Goal: Subscribe to service/newsletter

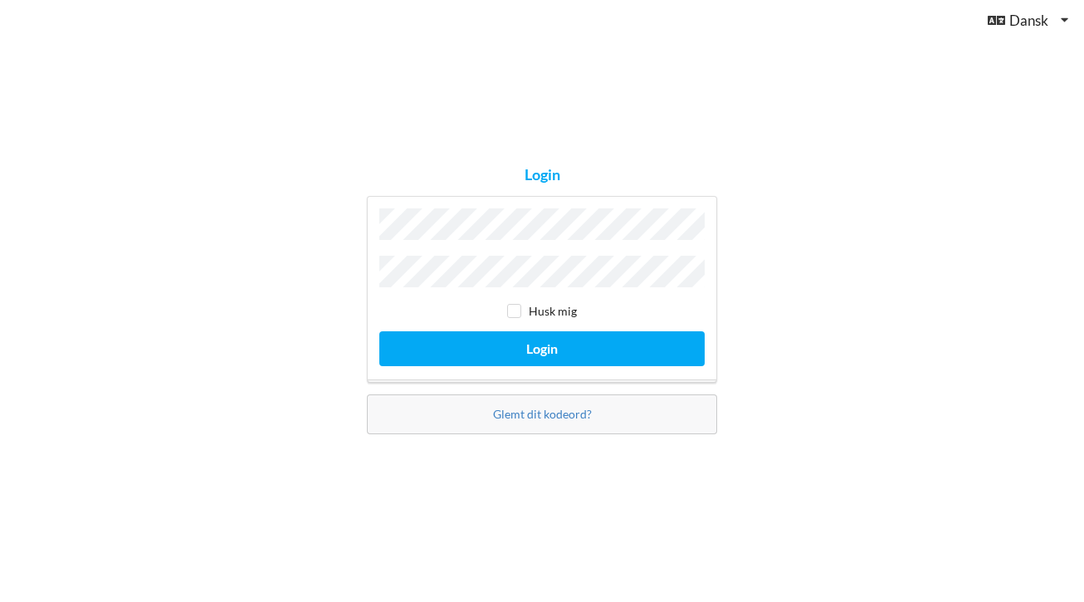
click at [542, 344] on button "Login" at bounding box center [541, 348] width 325 height 34
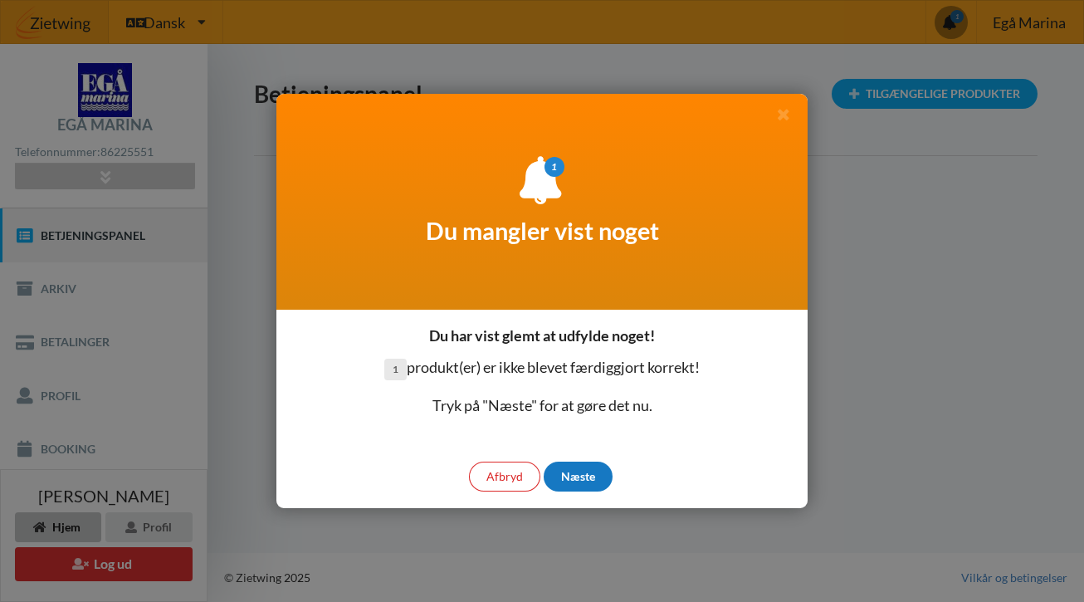
click at [573, 478] on div "Næste" at bounding box center [577, 476] width 69 height 30
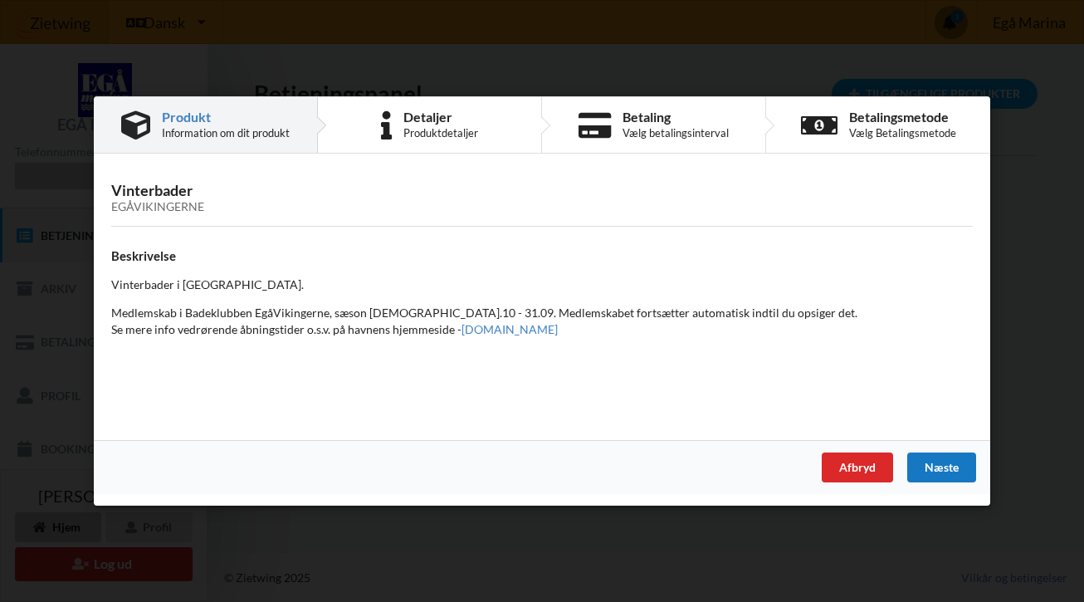
click at [943, 461] on div "Næste" at bounding box center [941, 467] width 69 height 30
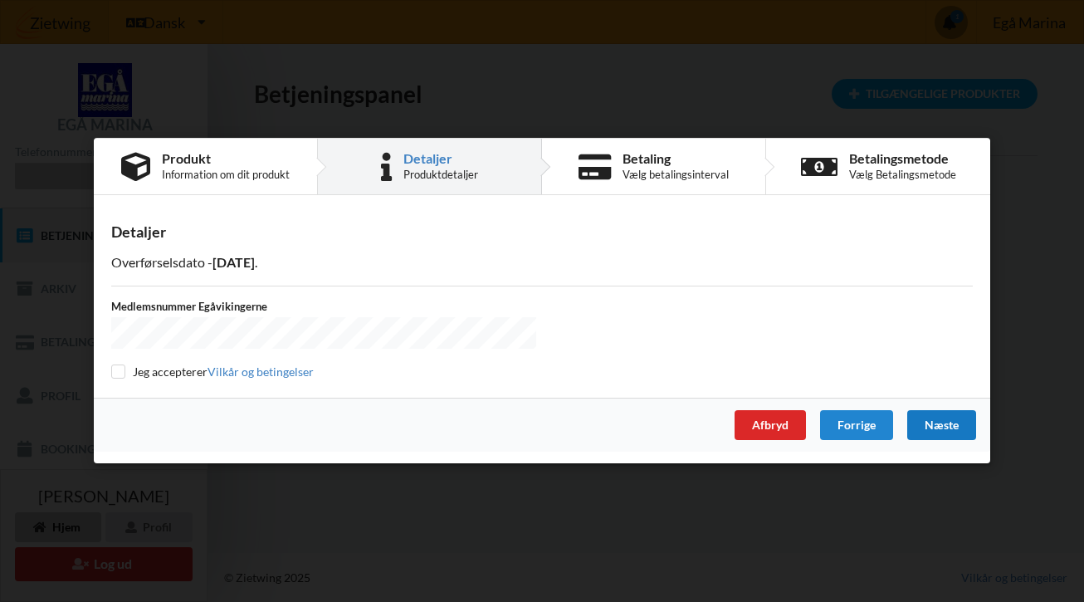
click at [935, 416] on div "Næste" at bounding box center [941, 426] width 69 height 30
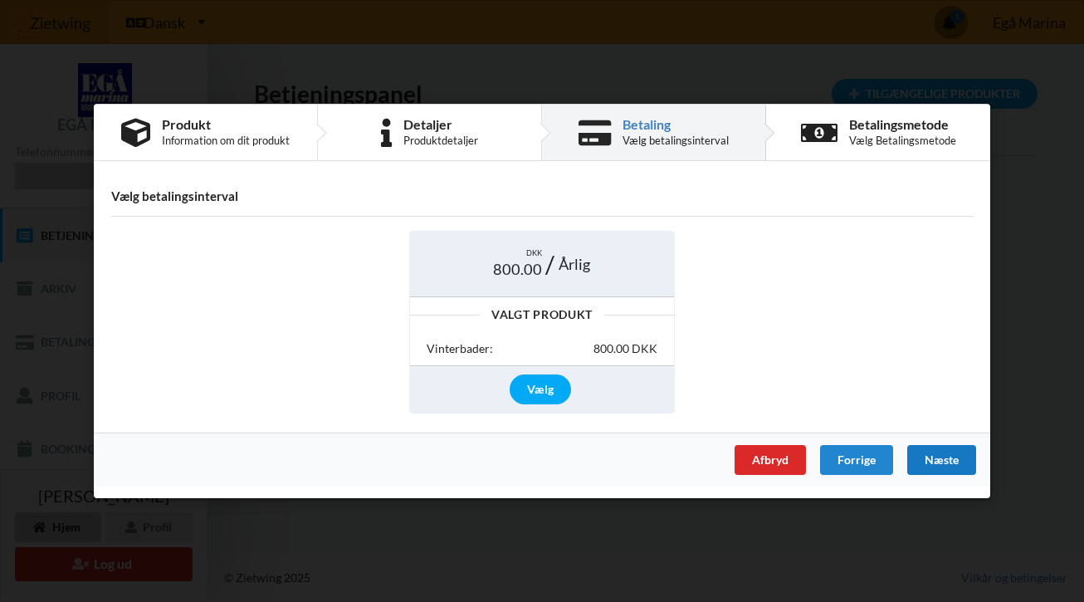
click at [932, 456] on div "Næste" at bounding box center [941, 460] width 69 height 30
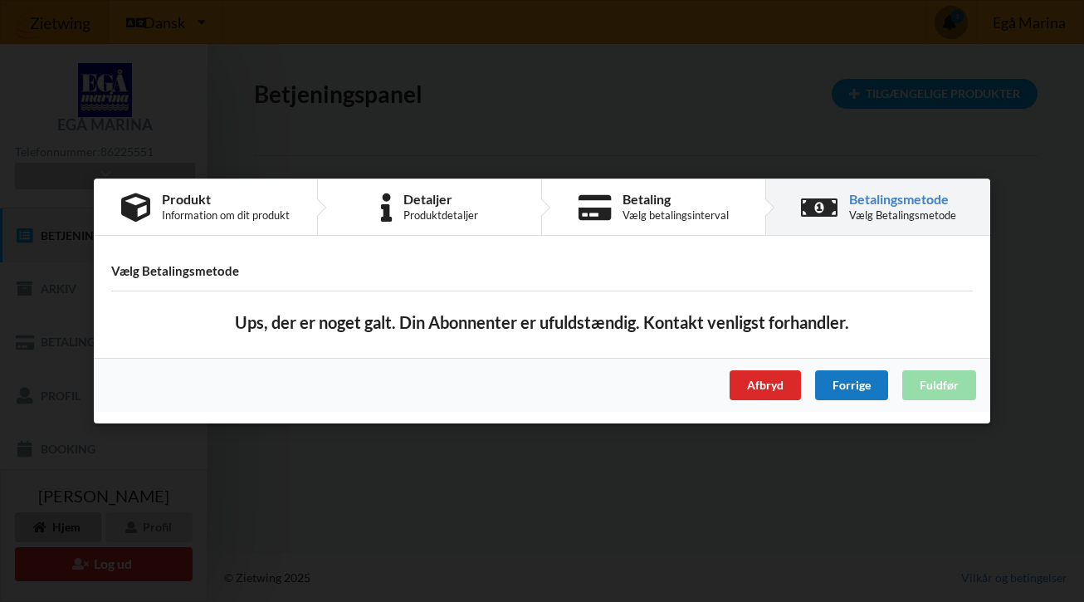
click at [846, 383] on div "Forrige" at bounding box center [851, 385] width 73 height 30
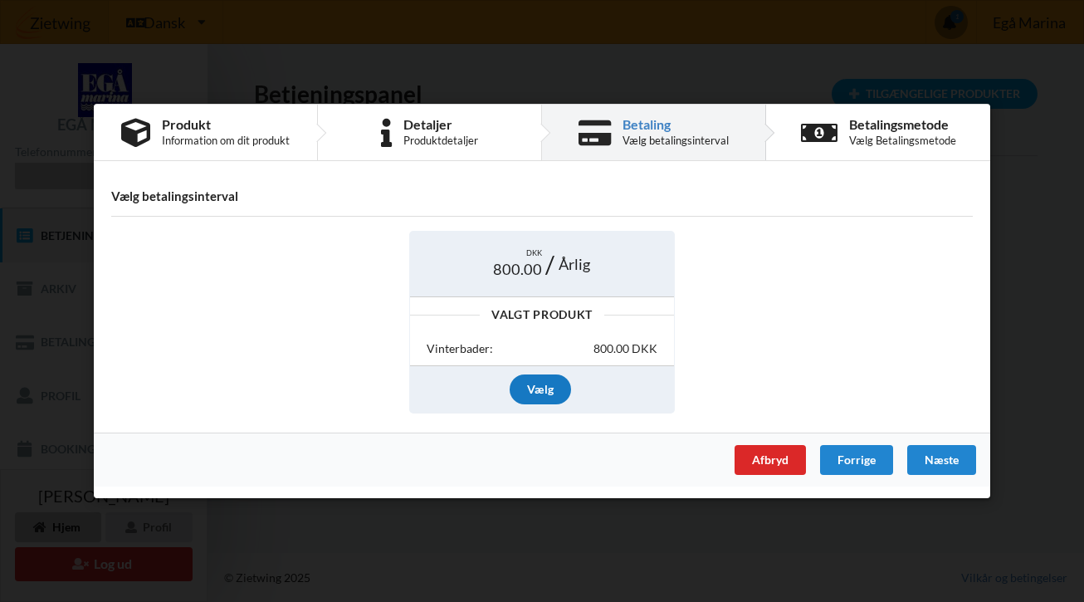
click at [545, 392] on div "Vælg" at bounding box center [539, 389] width 61 height 30
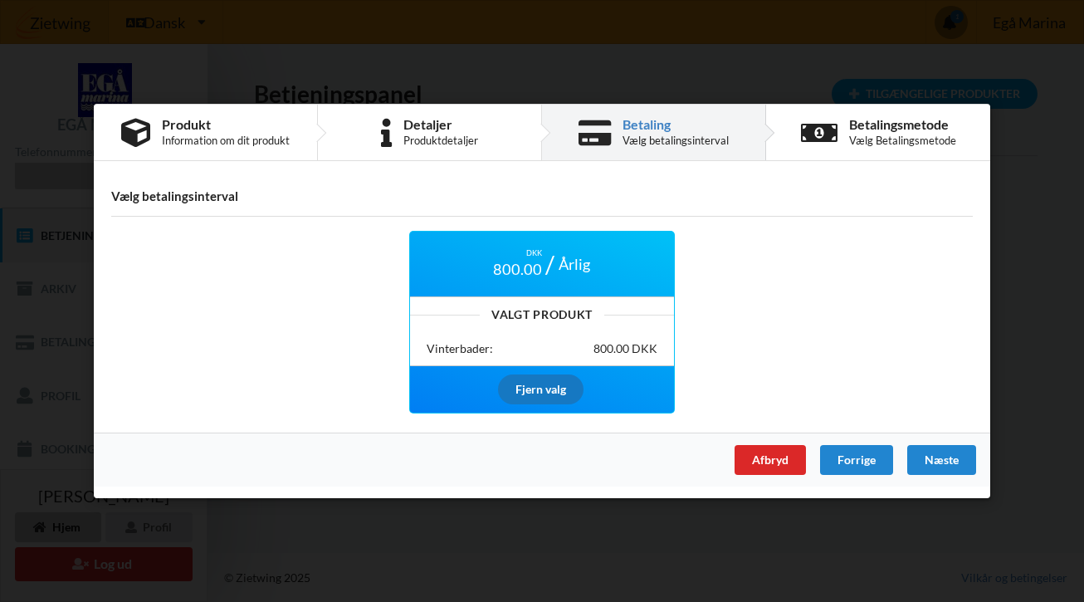
click at [545, 392] on div "Fjern valg" at bounding box center [540, 389] width 85 height 30
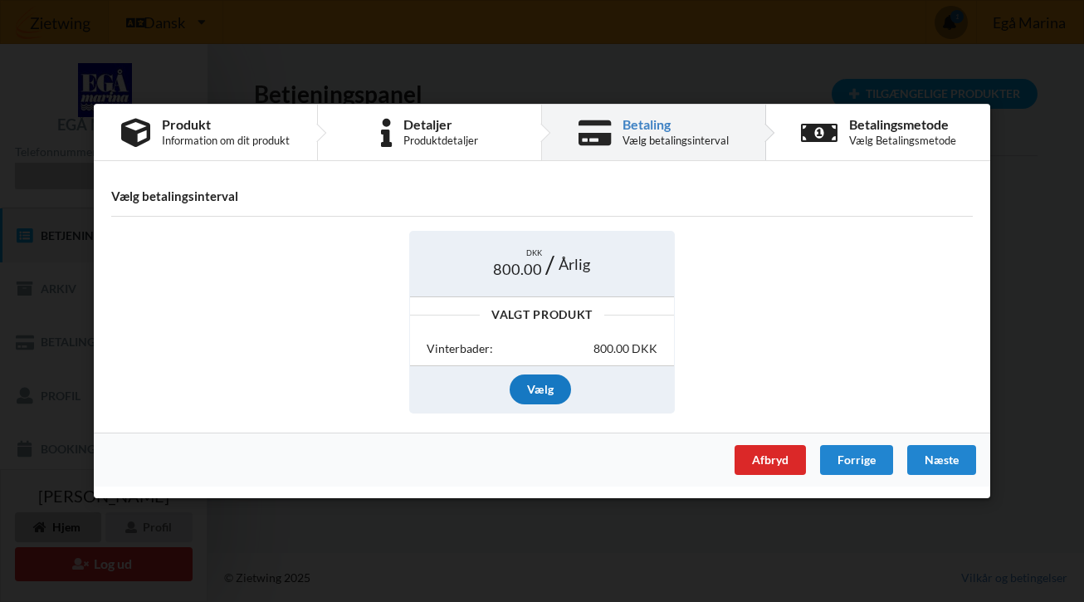
click at [535, 383] on div "Vælg" at bounding box center [539, 389] width 61 height 30
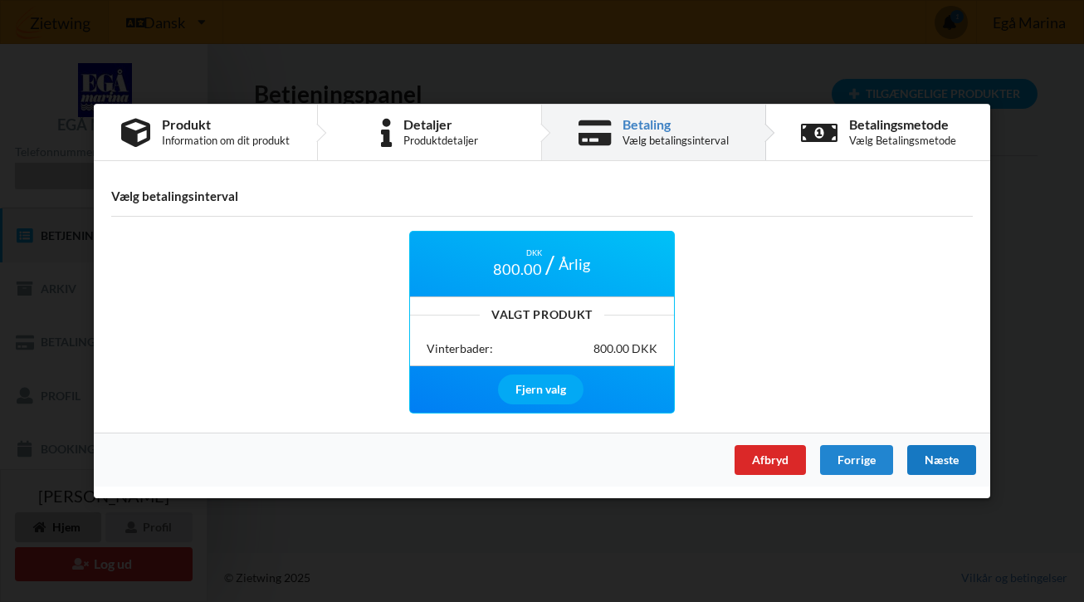
click at [935, 459] on div "Næste" at bounding box center [941, 460] width 69 height 30
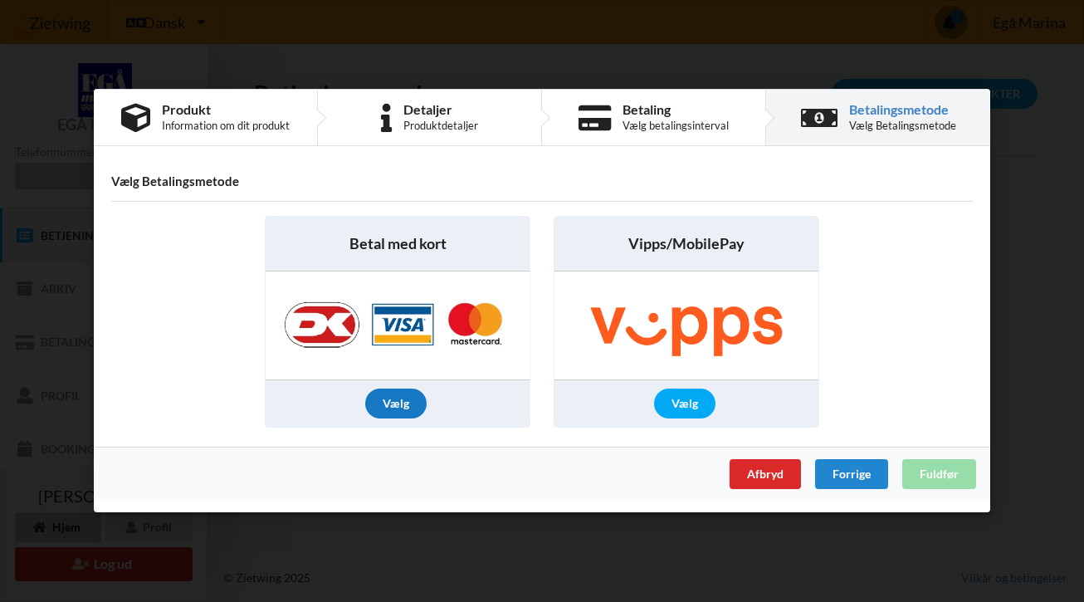
click at [396, 406] on div "Vælg" at bounding box center [395, 404] width 61 height 30
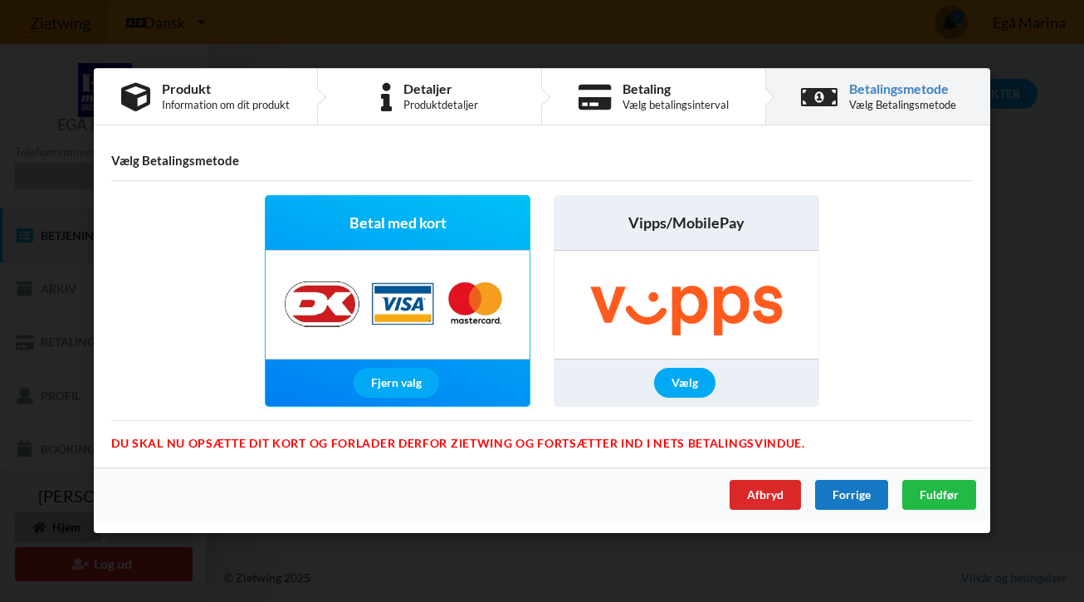
click at [845, 484] on div "Forrige" at bounding box center [851, 495] width 73 height 30
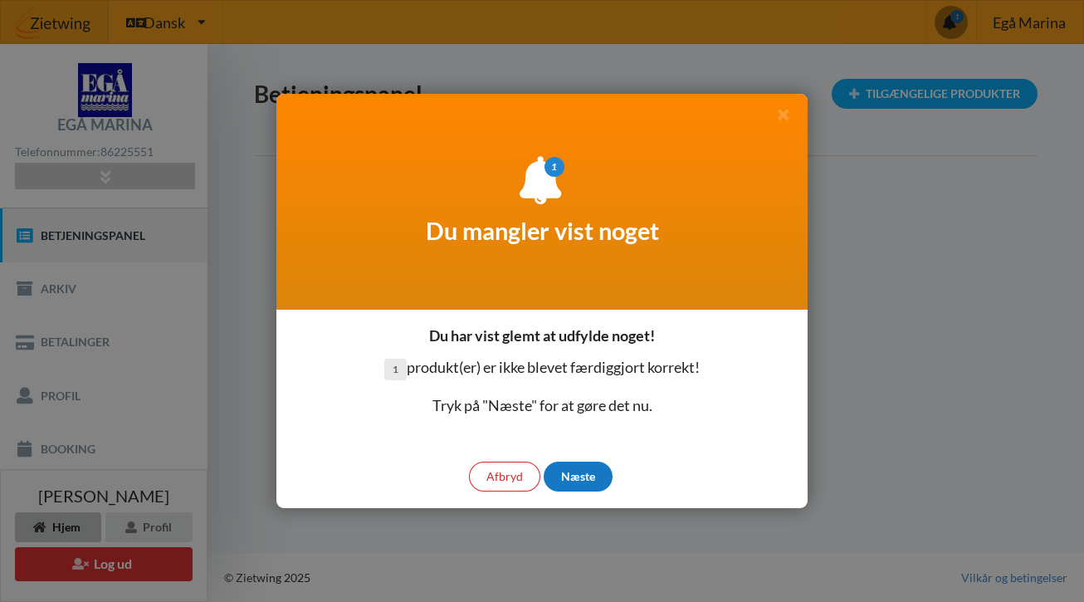
click at [579, 470] on div "Næste" at bounding box center [577, 476] width 69 height 30
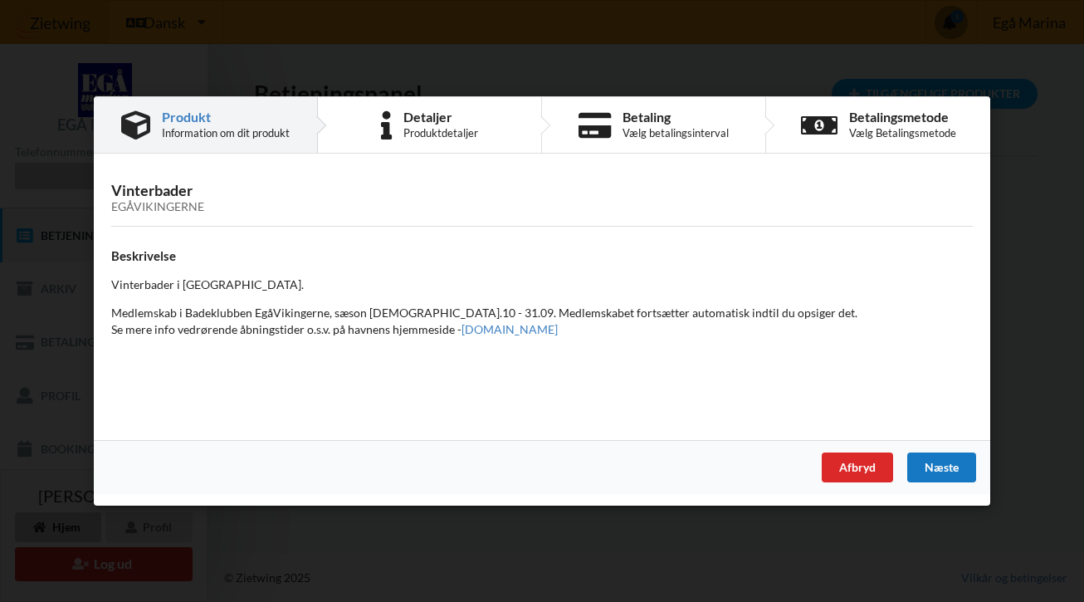
click at [935, 465] on div "Næste" at bounding box center [941, 467] width 69 height 30
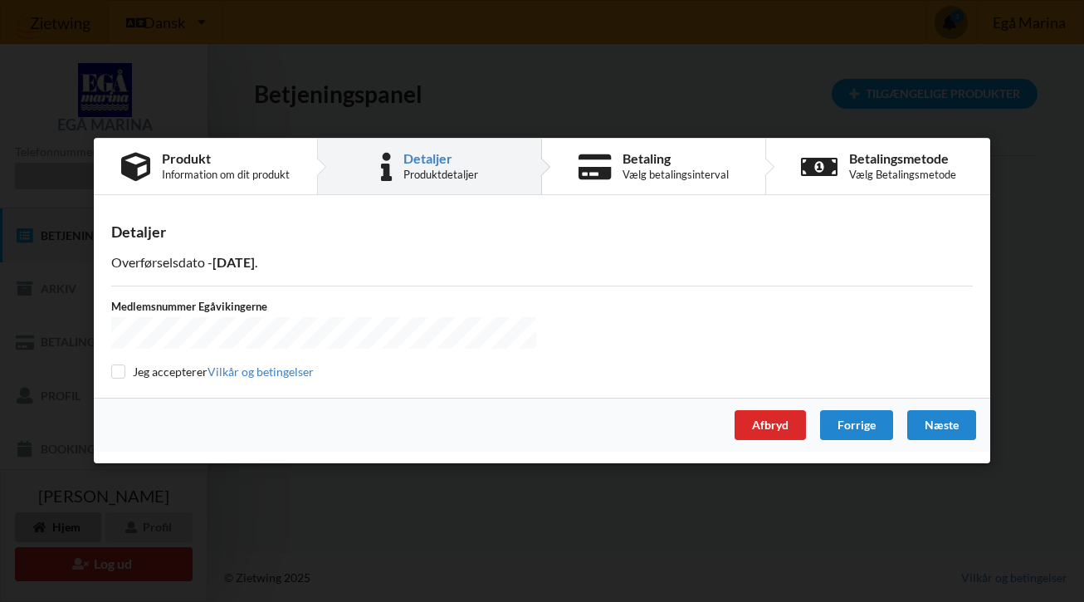
click at [116, 372] on input "checkbox" at bounding box center [118, 372] width 14 height 14
checkbox input "true"
click at [963, 422] on div "Næste" at bounding box center [941, 426] width 69 height 30
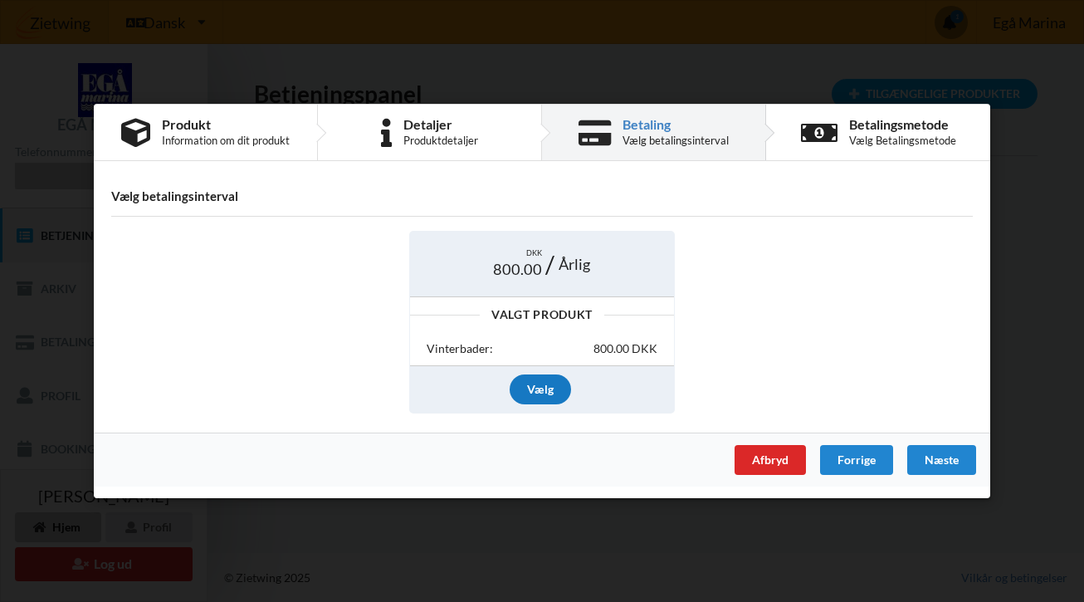
click at [542, 389] on div "Vælg" at bounding box center [539, 389] width 61 height 30
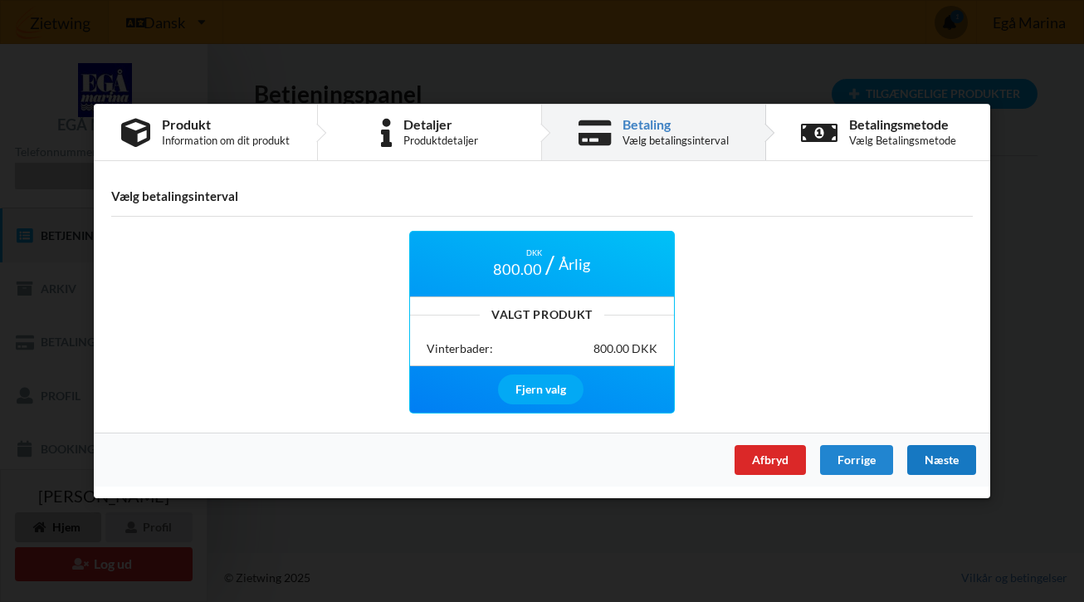
click at [947, 461] on div "Næste" at bounding box center [941, 460] width 69 height 30
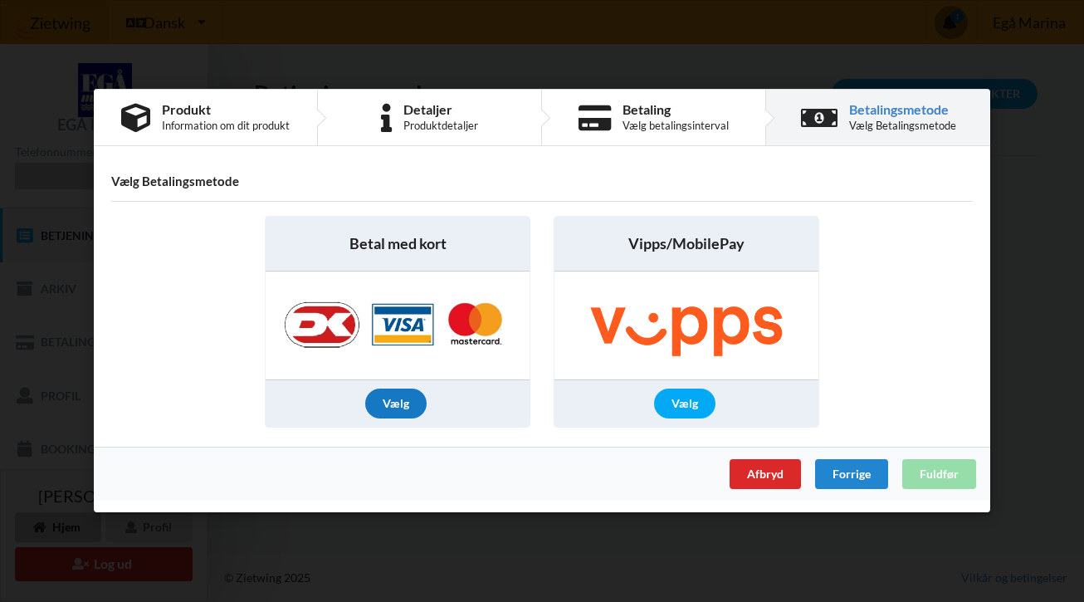
click at [392, 405] on div "Vælg" at bounding box center [395, 404] width 61 height 30
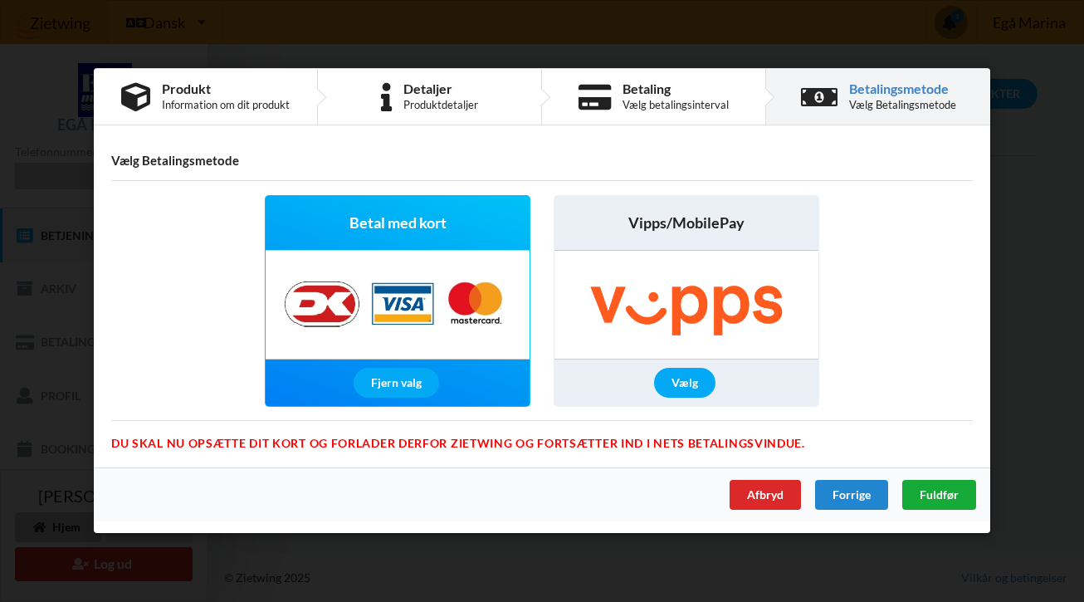
click at [944, 497] on span "Fuldfør" at bounding box center [938, 495] width 39 height 14
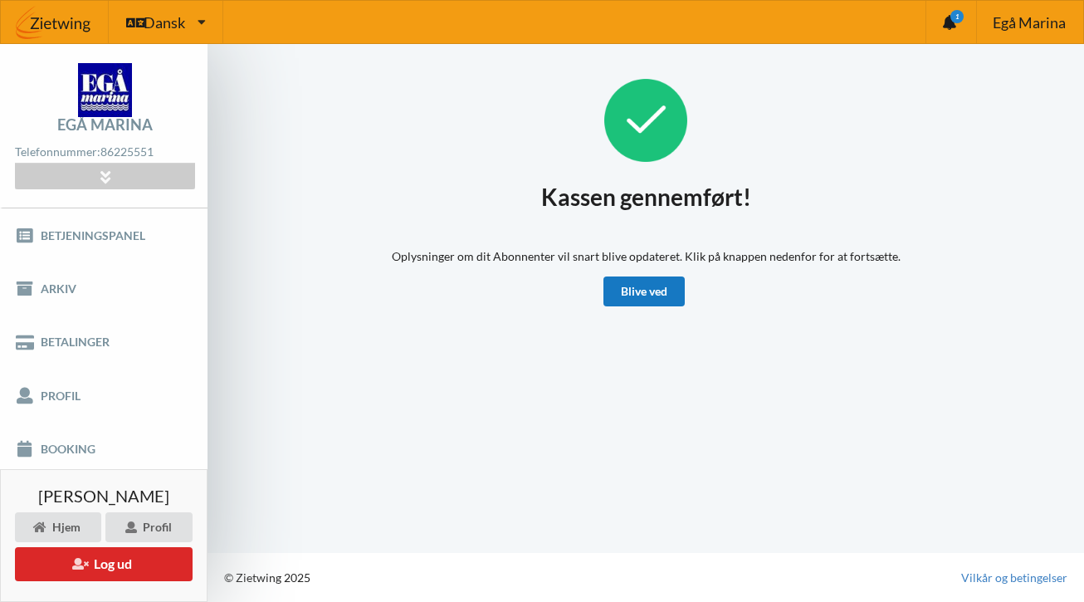
click at [627, 293] on link "Blive ved" at bounding box center [643, 291] width 81 height 30
